Goal: Contribute content: Add original content to the website for others to see

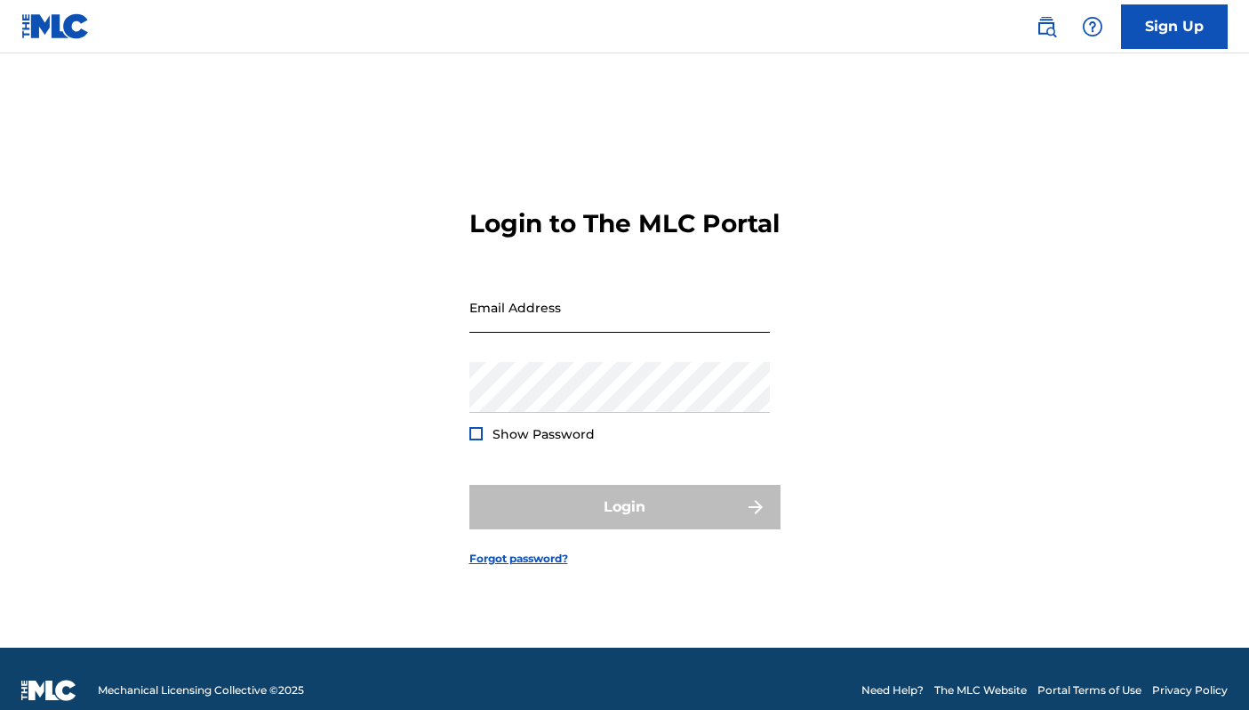
click at [622, 333] on input "Email Address" at bounding box center [620, 307] width 301 height 51
click at [622, 349] on div "Email Address" at bounding box center [620, 322] width 301 height 80
click at [619, 333] on input "Email Address" at bounding box center [620, 307] width 301 height 51
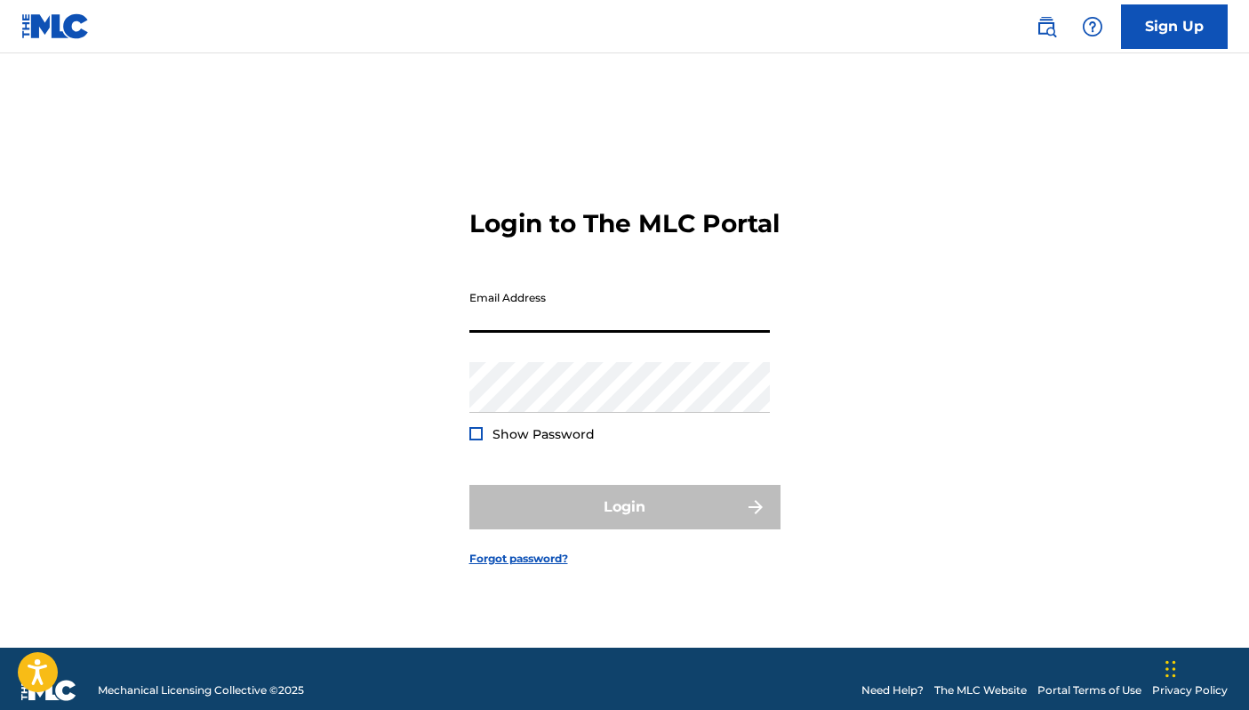
type input "[EMAIL_ADDRESS][DOMAIN_NAME]"
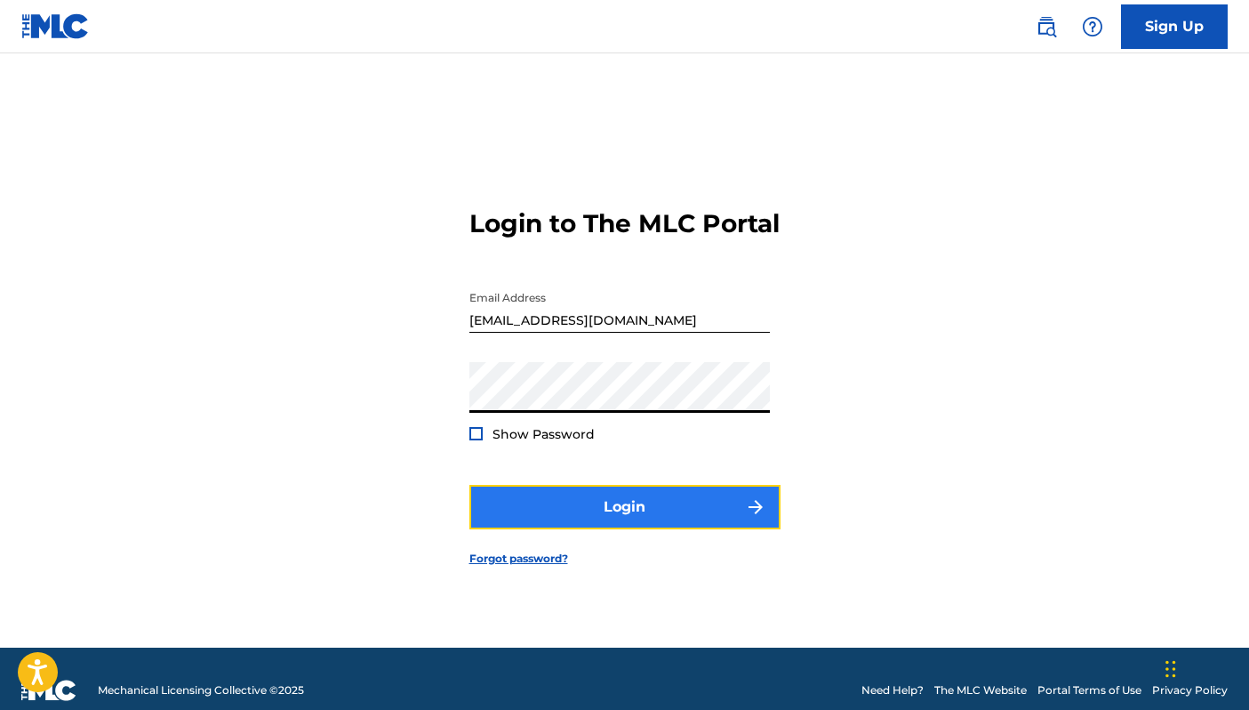
click at [612, 500] on button "Login" at bounding box center [625, 507] width 311 height 44
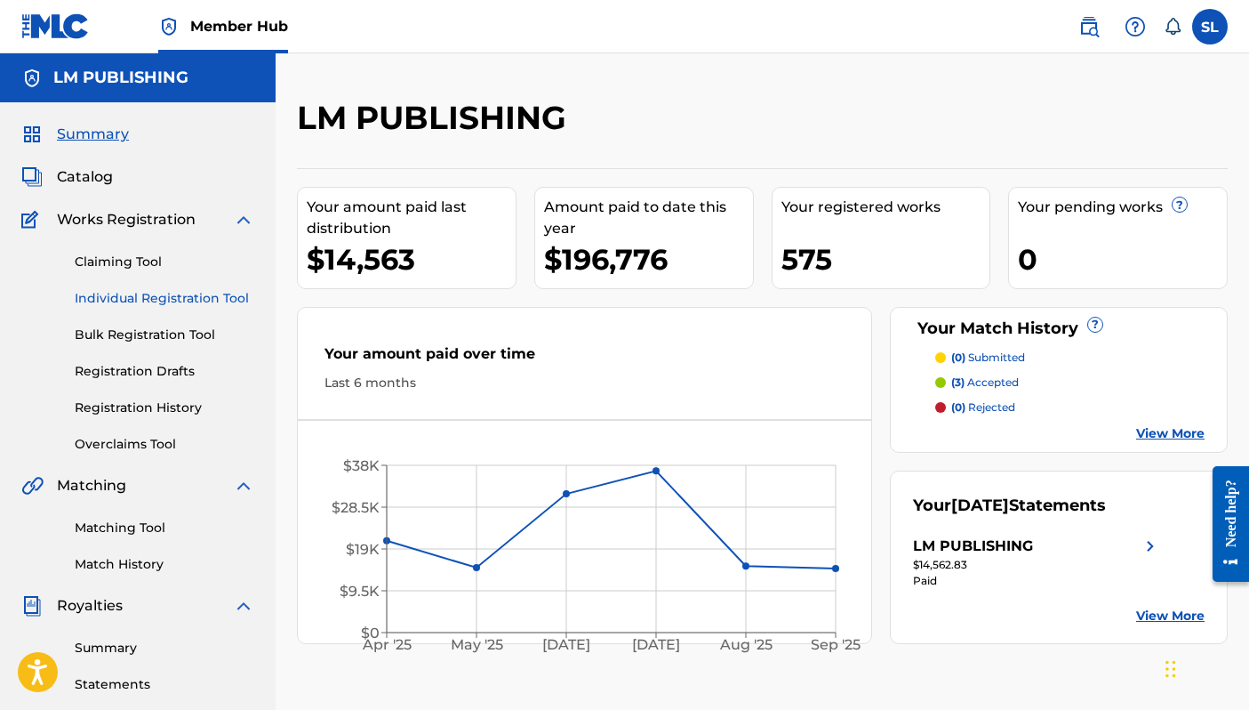
click at [221, 295] on link "Individual Registration Tool" at bounding box center [165, 298] width 180 height 19
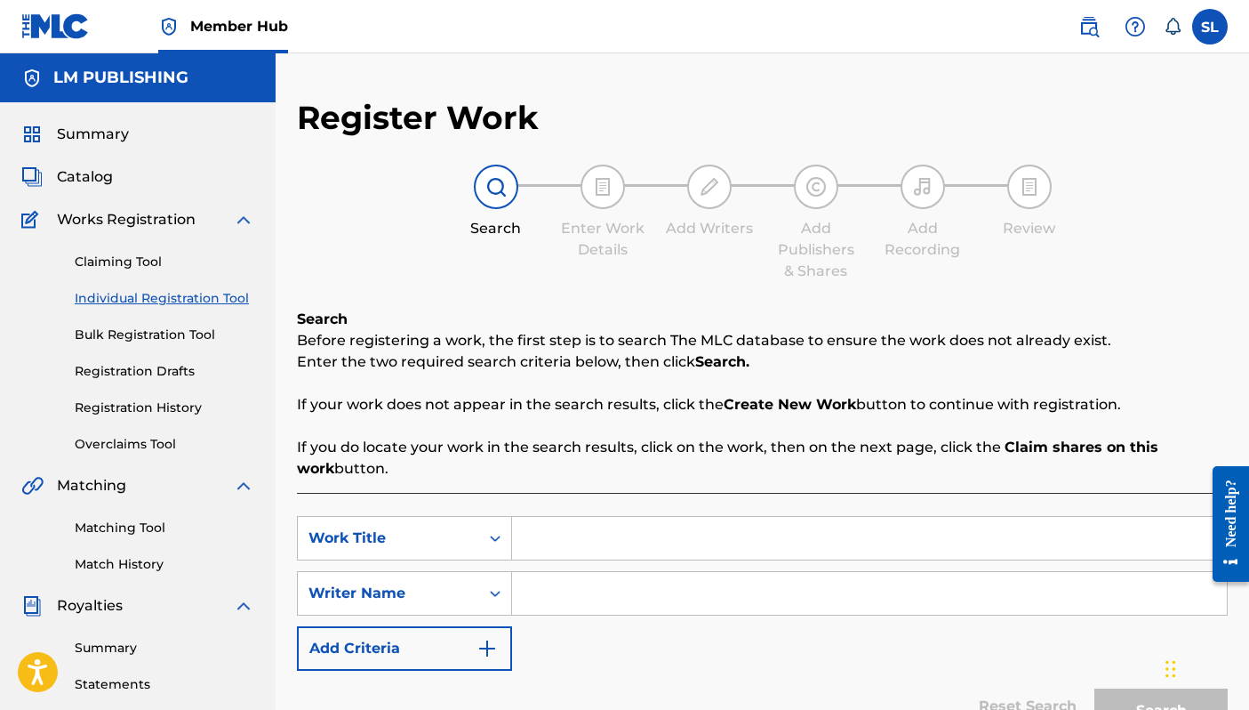
click at [544, 550] on input "Search Form" at bounding box center [869, 538] width 715 height 43
type input "tengo claro"
click at [555, 598] on input "Search Form" at bounding box center [869, 593] width 715 height 43
type input "[PERSON_NAME]"
click at [1095, 688] on button "Search" at bounding box center [1161, 710] width 133 height 44
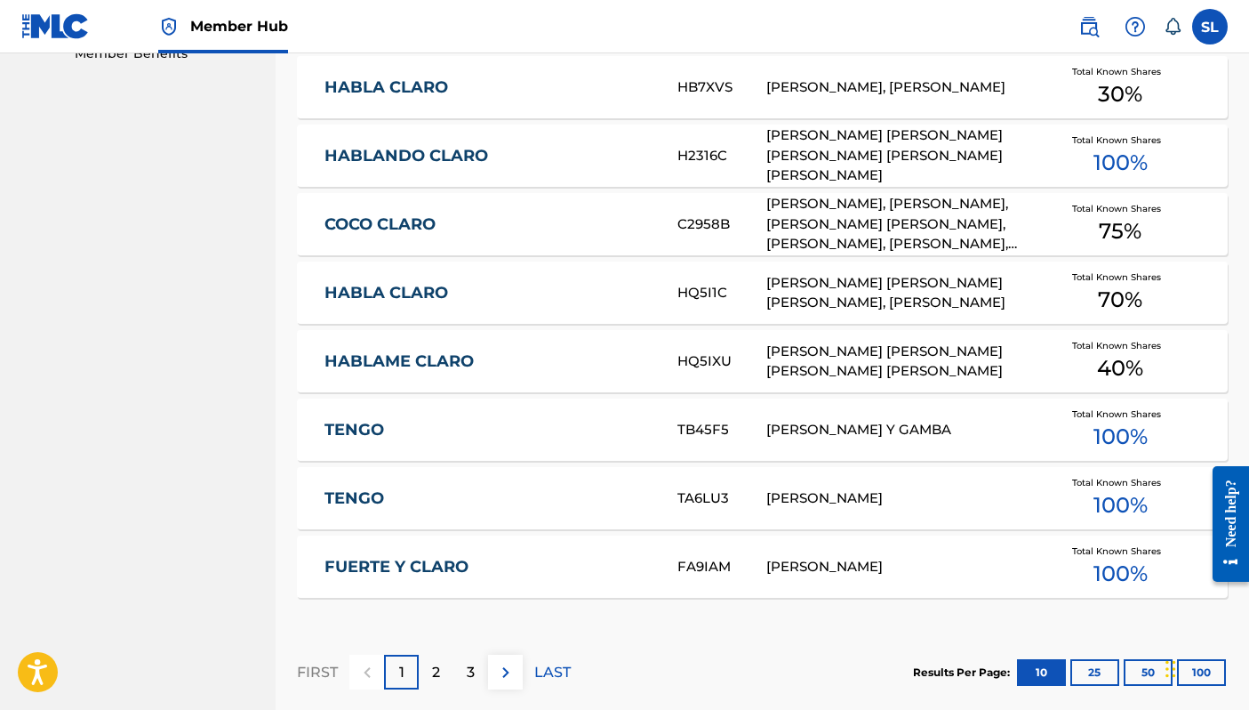
scroll to position [934, 0]
click at [438, 672] on p "2" at bounding box center [436, 671] width 8 height 21
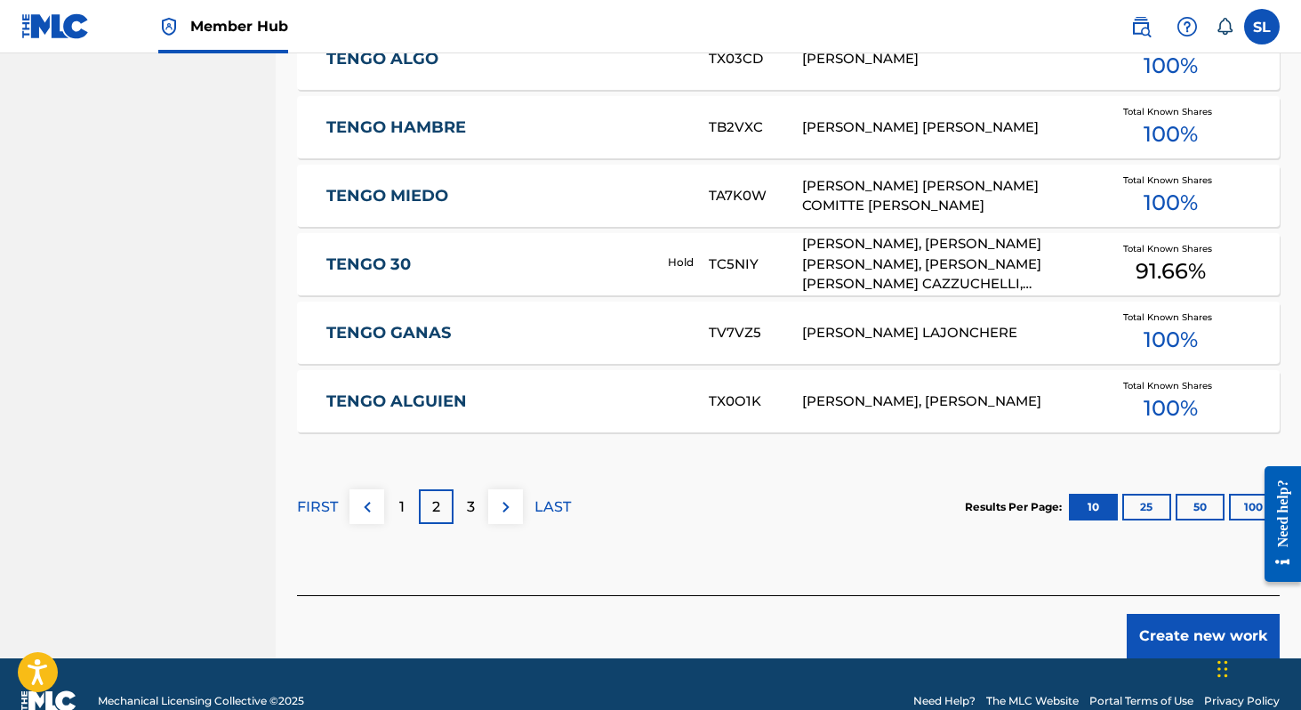
scroll to position [1111, 0]
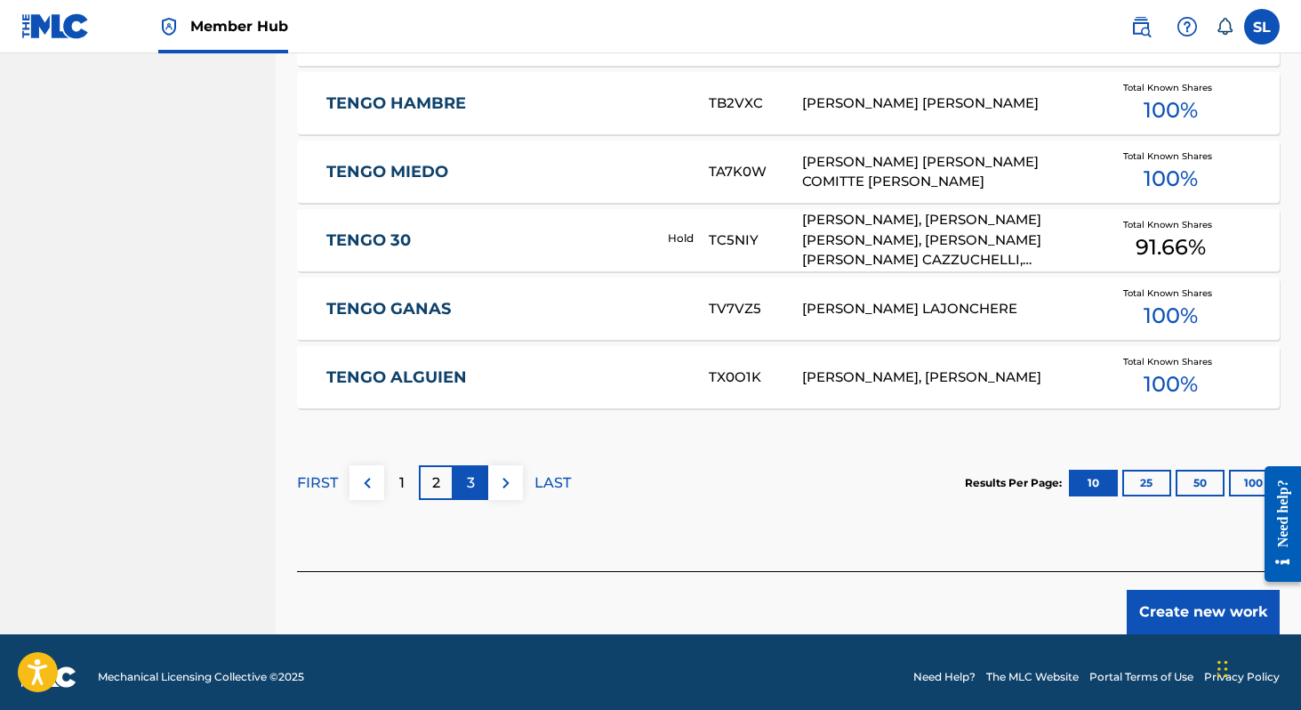
click at [478, 481] on div "3" at bounding box center [471, 482] width 35 height 35
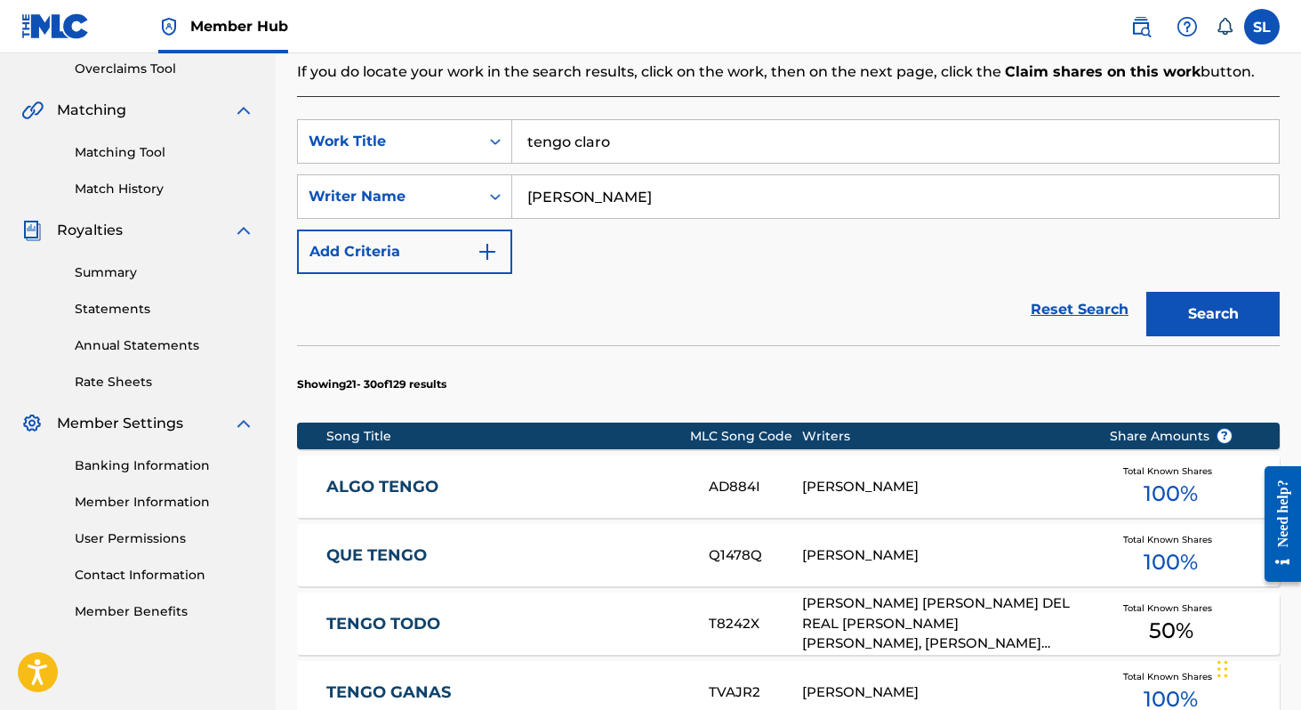
scroll to position [250, 0]
